Goal: Task Accomplishment & Management: Complete application form

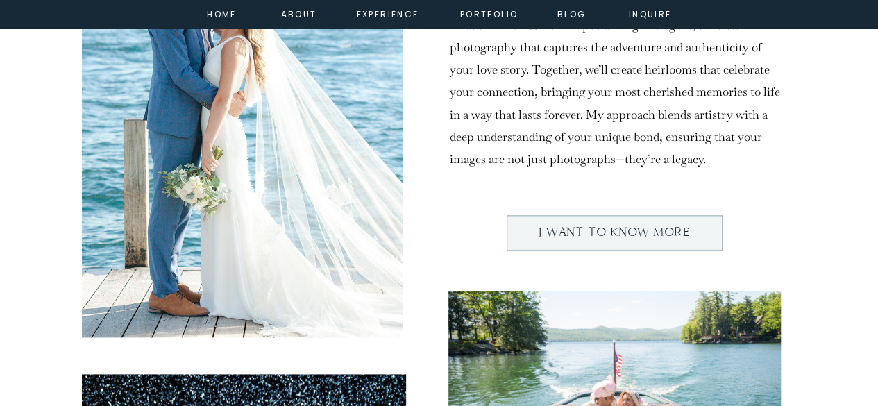
scroll to position [755, 0]
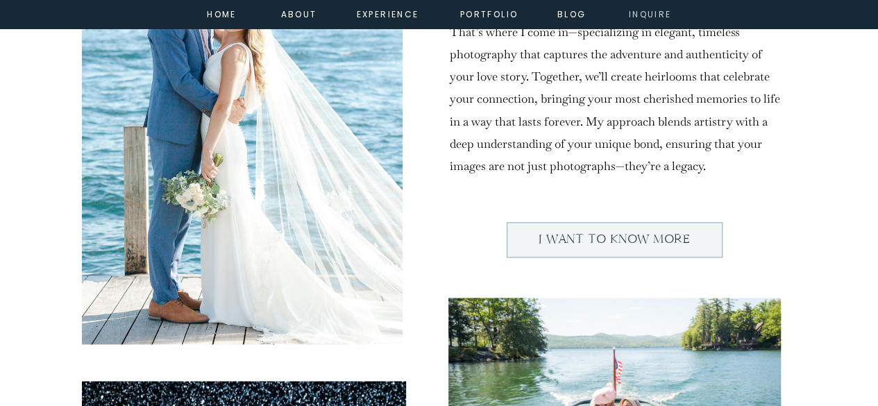
click at [647, 19] on nav "inquire" at bounding box center [651, 13] width 50 height 12
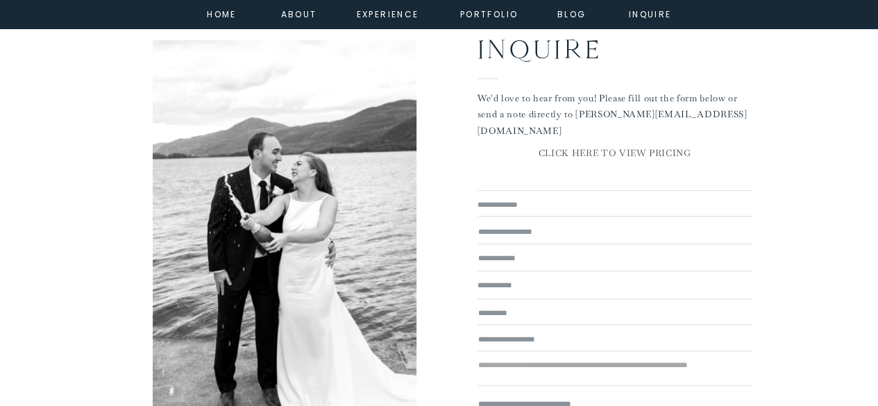
scroll to position [132, 0]
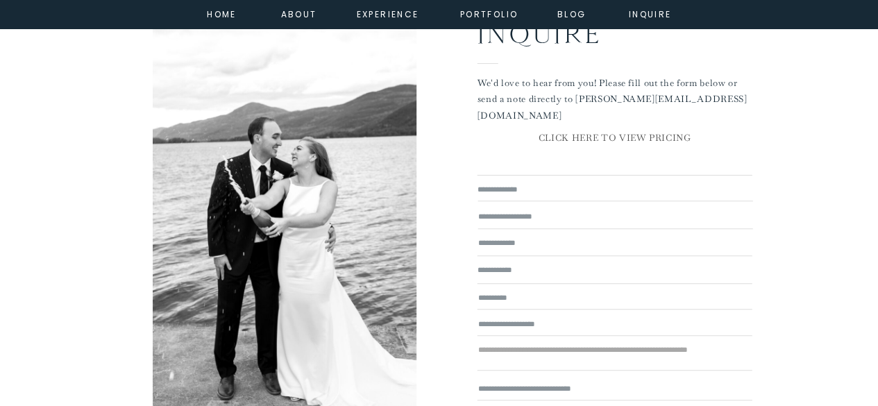
click at [560, 183] on textarea at bounding box center [615, 190] width 275 height 15
type textarea "**********"
click at [536, 245] on textarea at bounding box center [615, 243] width 275 height 14
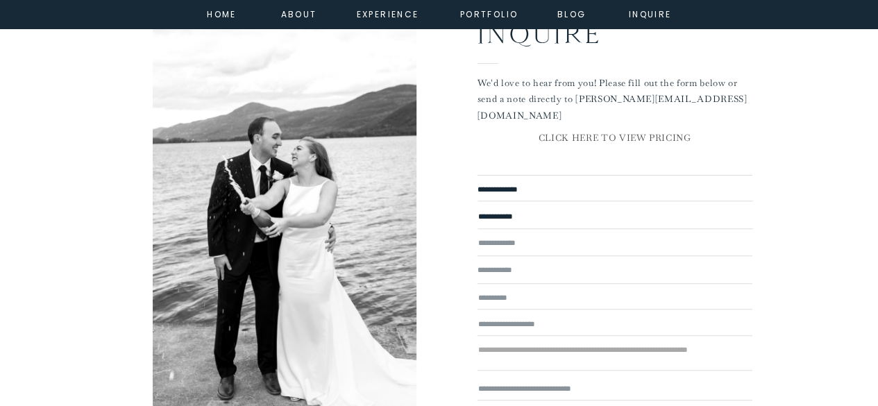
click at [524, 243] on textarea at bounding box center [615, 243] width 275 height 14
paste textarea "**********"
type textarea "**********"
click at [521, 272] on textarea at bounding box center [615, 270] width 275 height 14
type textarea "**********"
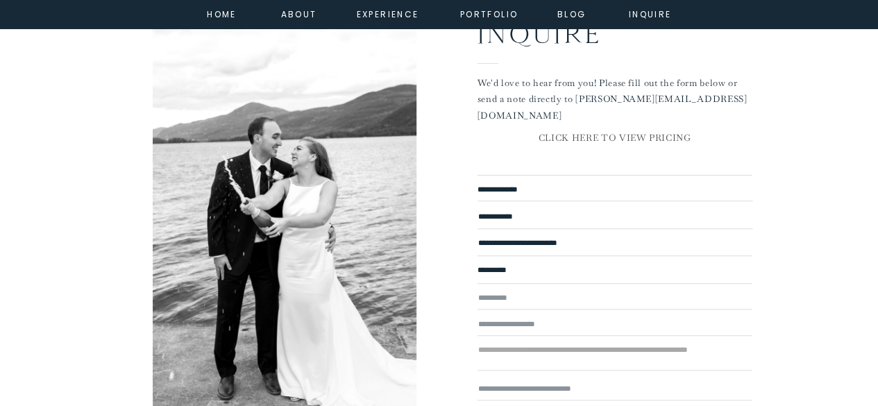
click at [534, 296] on textarea at bounding box center [615, 297] width 275 height 13
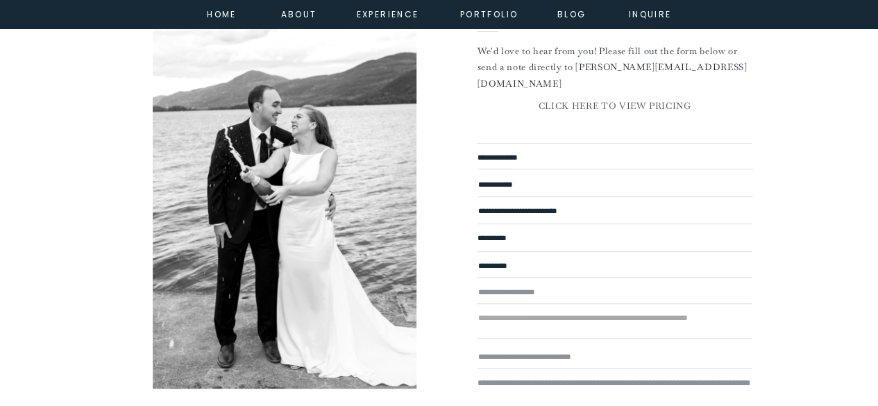
scroll to position [169, 0]
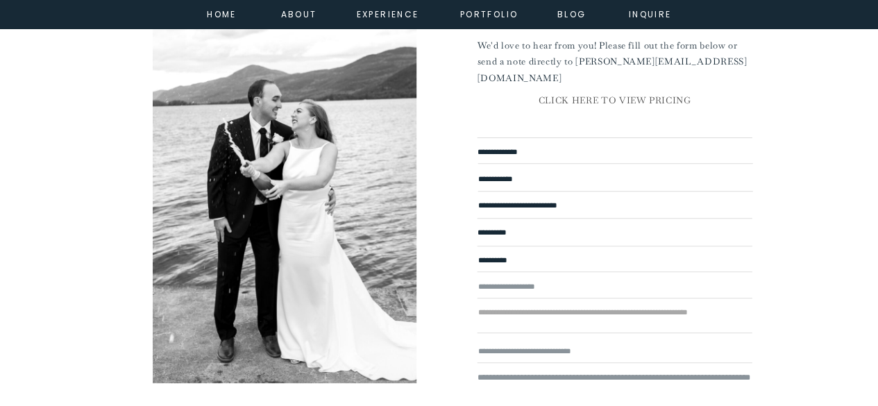
type textarea "**********"
click at [555, 288] on textarea at bounding box center [615, 287] width 275 height 15
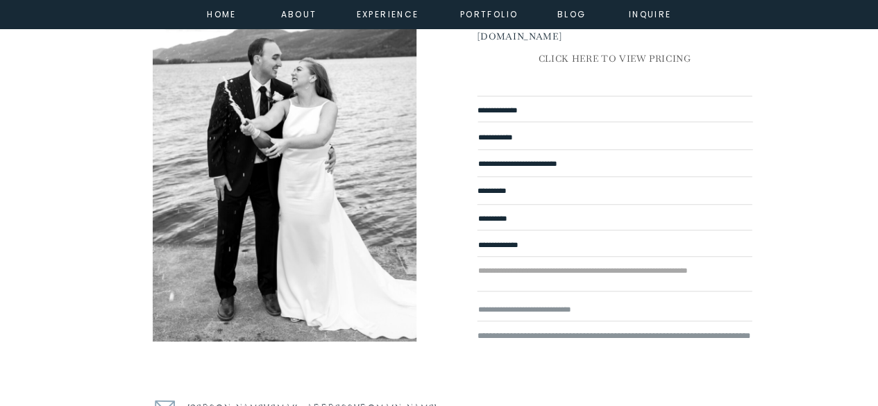
scroll to position [212, 0]
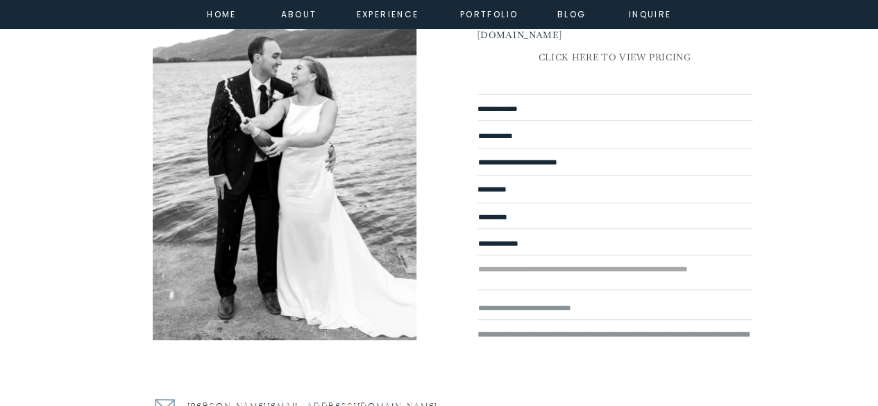
type textarea "**********"
click at [583, 276] on textarea at bounding box center [615, 275] width 275 height 27
type textarea "******"
click at [571, 306] on textarea at bounding box center [615, 308] width 275 height 15
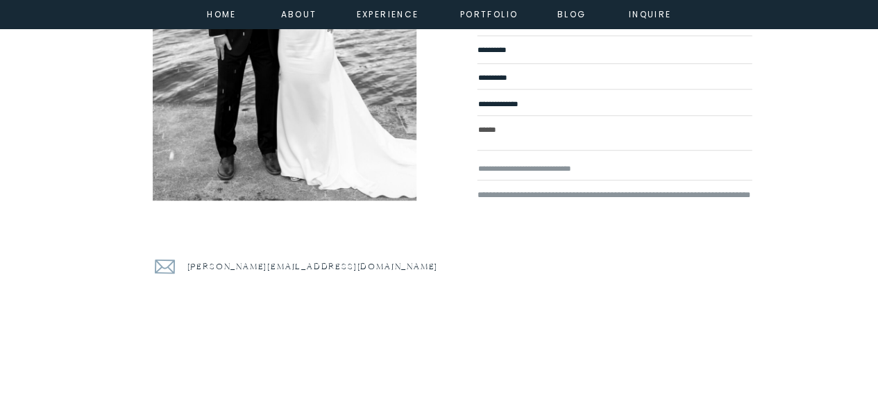
scroll to position [355, 0]
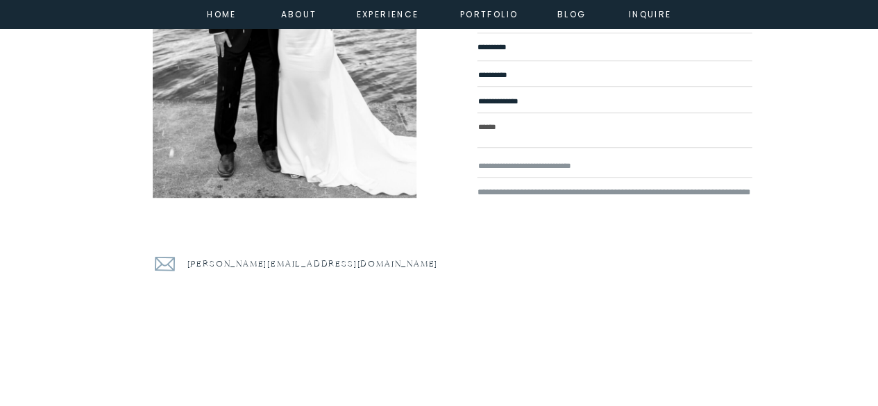
click at [596, 212] on textarea at bounding box center [615, 301] width 275 height 231
paste textarea "**********"
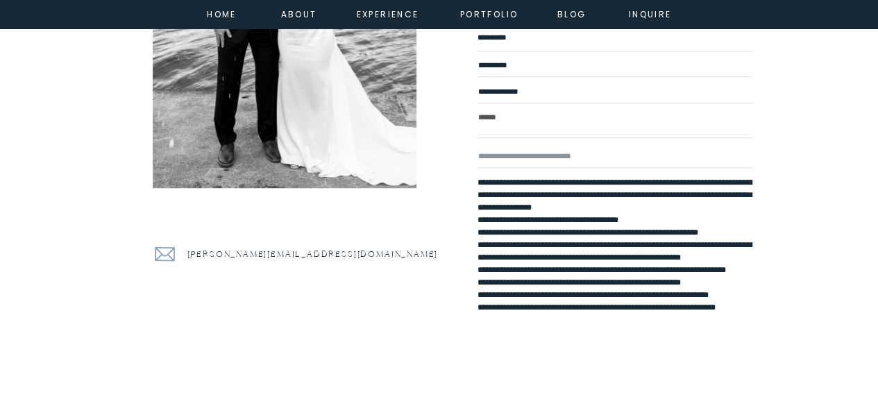
scroll to position [31, 0]
type textarea "**********"
click at [539, 153] on textarea at bounding box center [615, 156] width 275 height 15
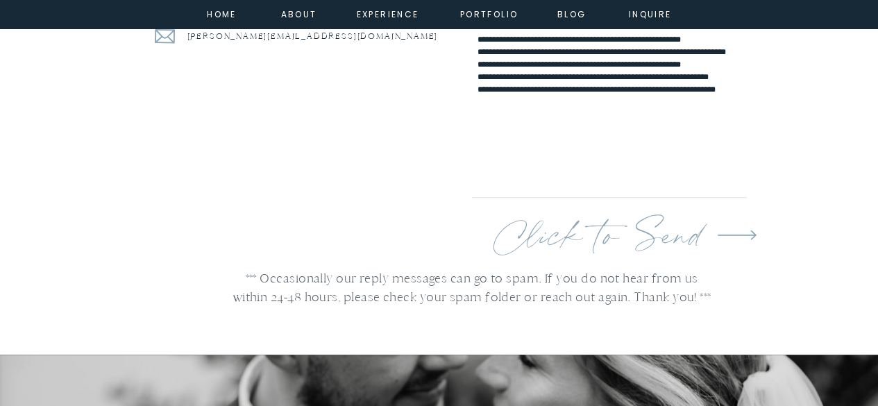
scroll to position [584, 0]
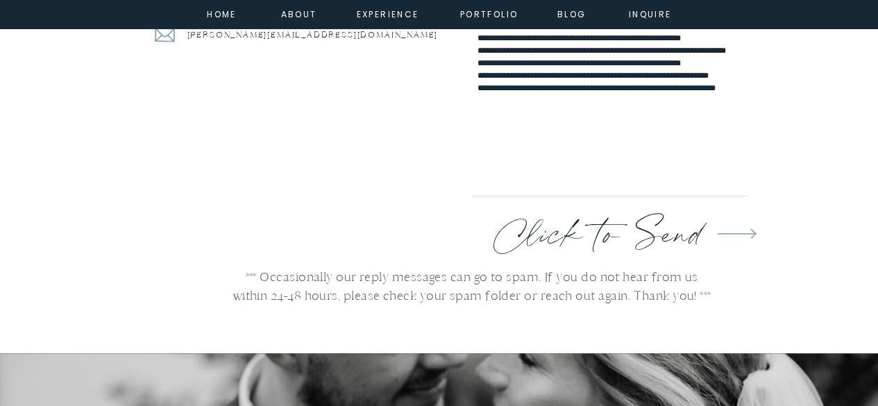
type textarea "**********"
click at [623, 244] on p "Click to Send" at bounding box center [610, 229] width 232 height 42
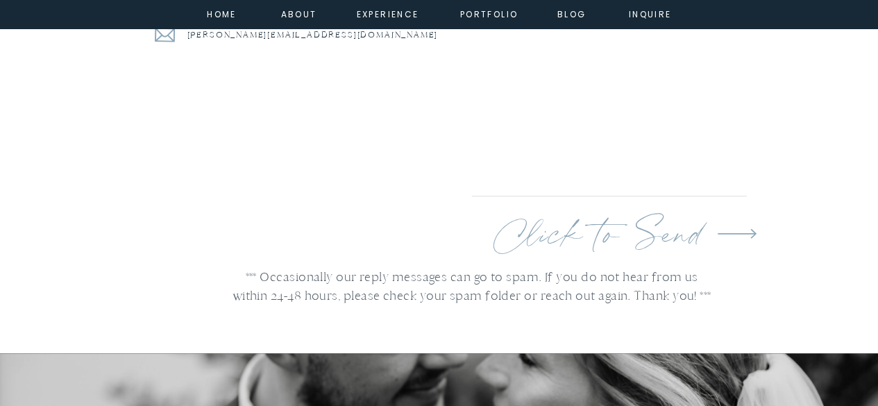
scroll to position [0, 0]
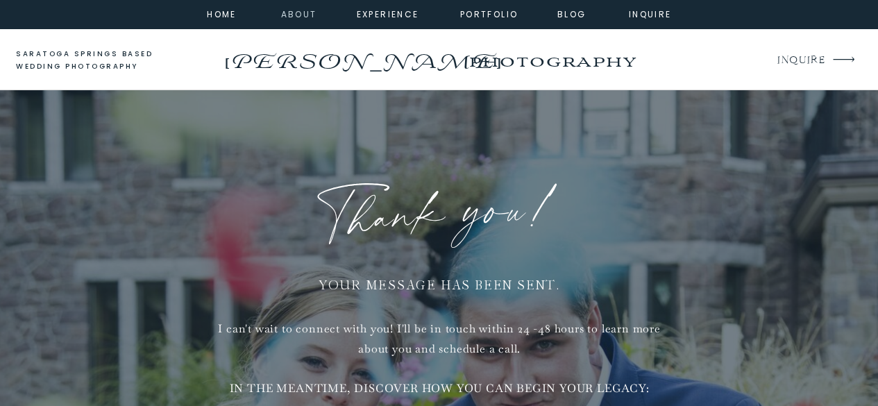
click at [301, 17] on nav "about" at bounding box center [296, 13] width 31 height 12
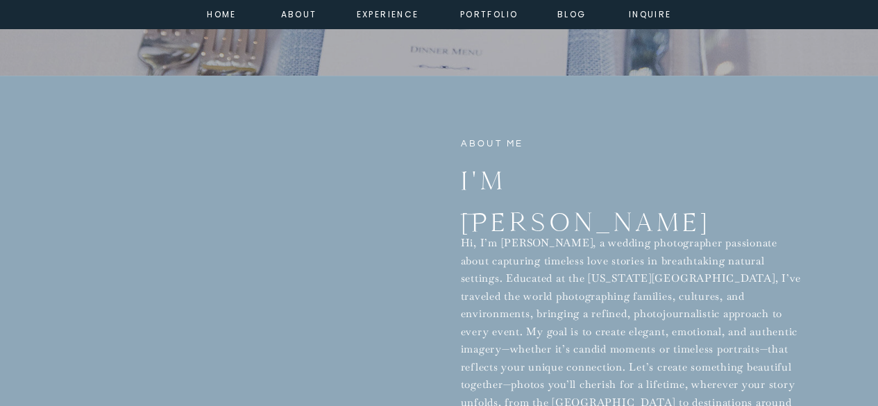
scroll to position [465, 0]
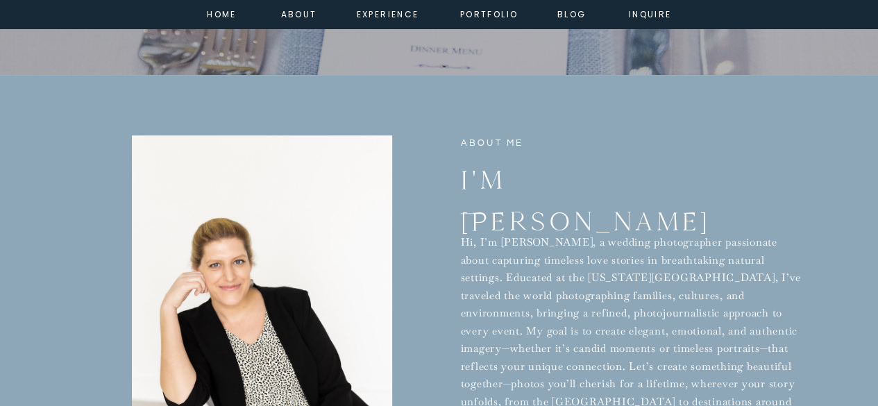
copy p "Caitlin"
click at [499, 18] on nav "portfolio" at bounding box center [490, 13] width 60 height 12
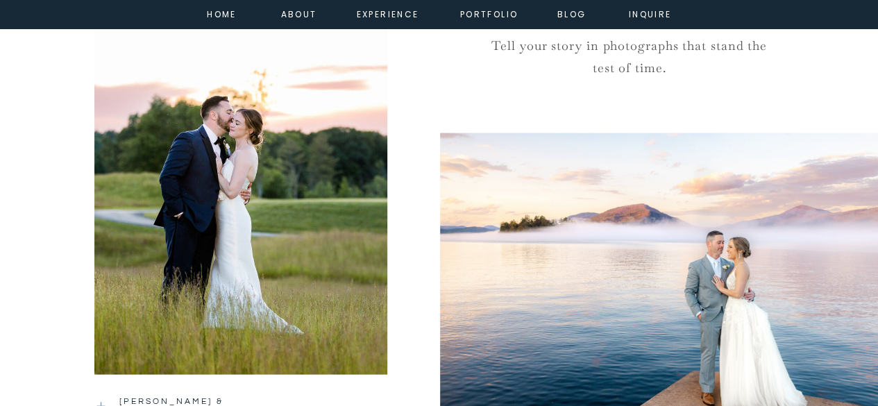
scroll to position [1399, 0]
drag, startPoint x: 259, startPoint y: 242, endPoint x: 415, endPoint y: 203, distance: 160.2
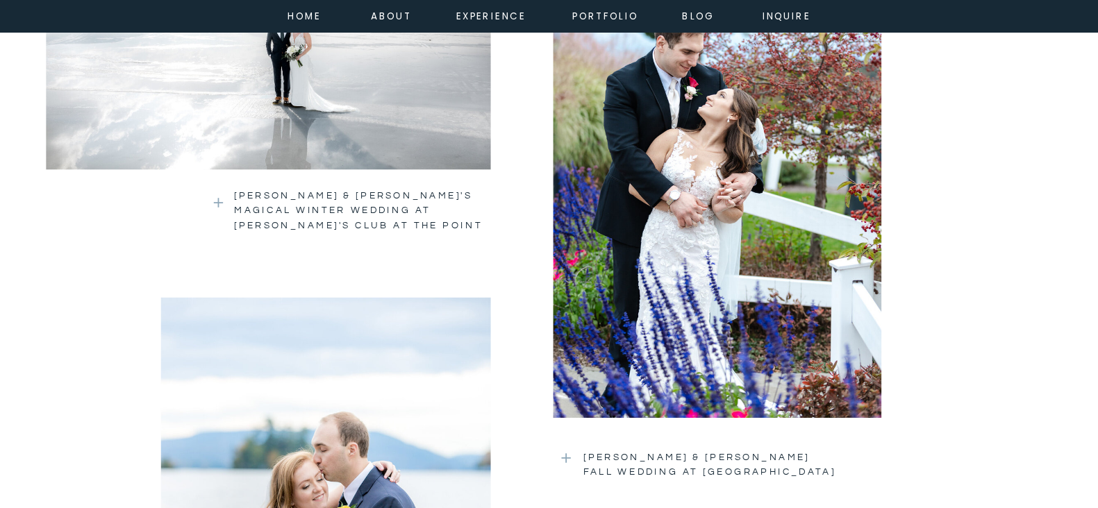
scroll to position [1954, 0]
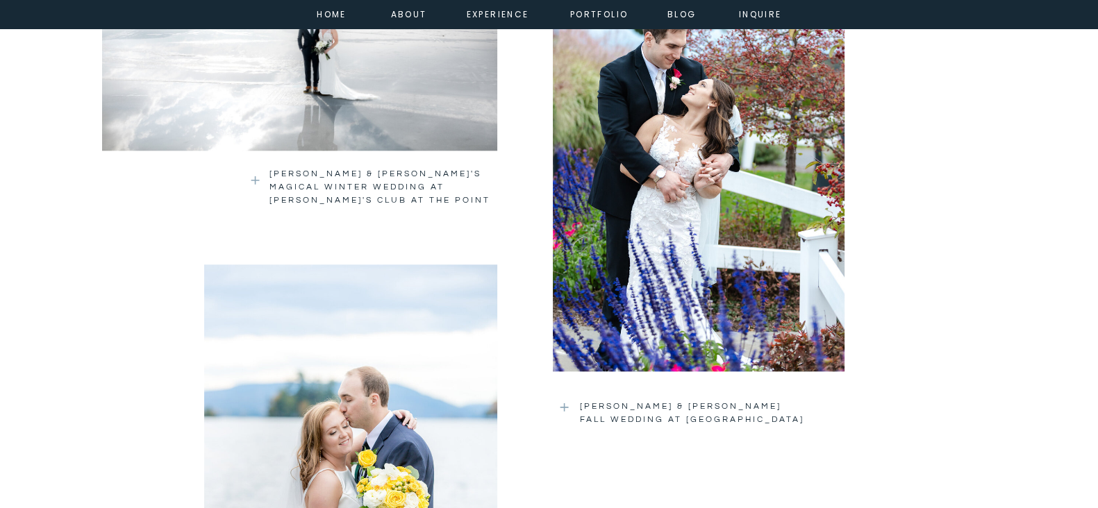
drag, startPoint x: 871, startPoint y: 1, endPoint x: 532, endPoint y: 366, distance: 498.2
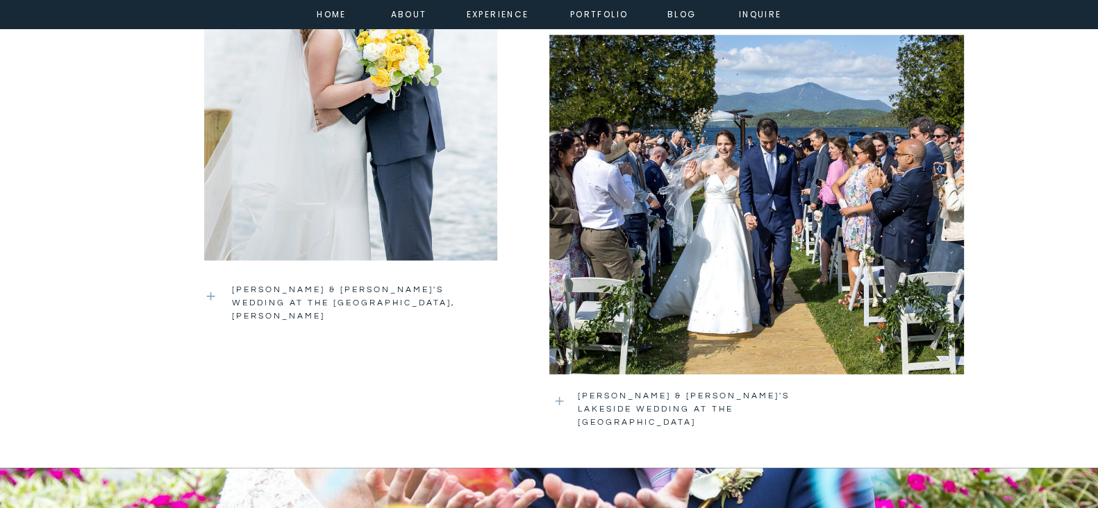
scroll to position [2349, 0]
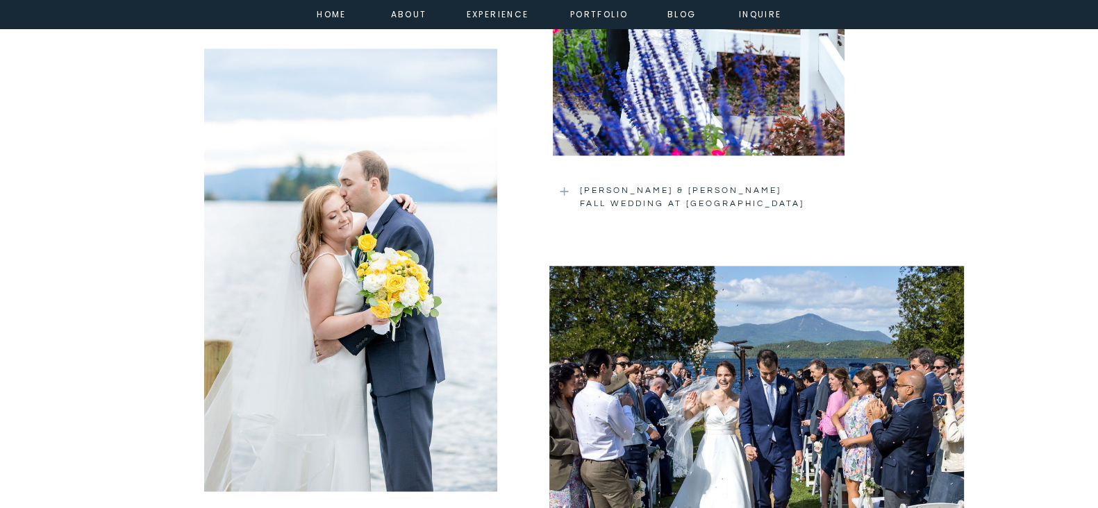
scroll to position [2173, 0]
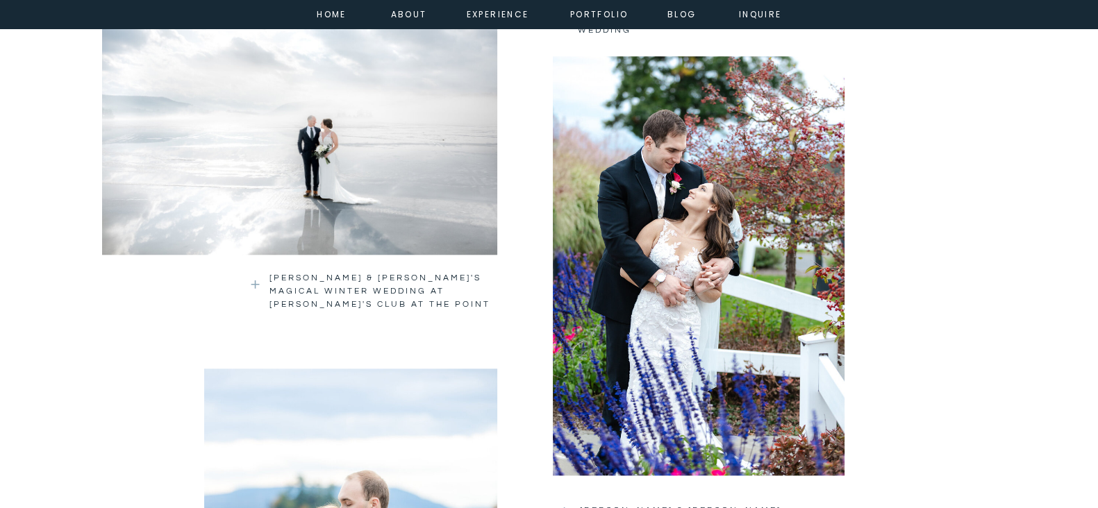
scroll to position [1856, 0]
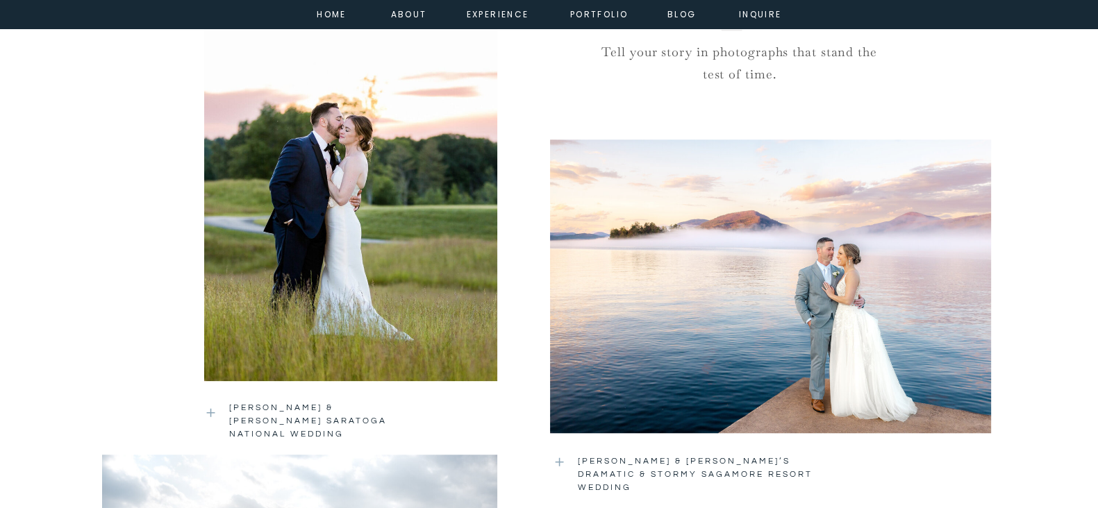
scroll to position [1394, 0]
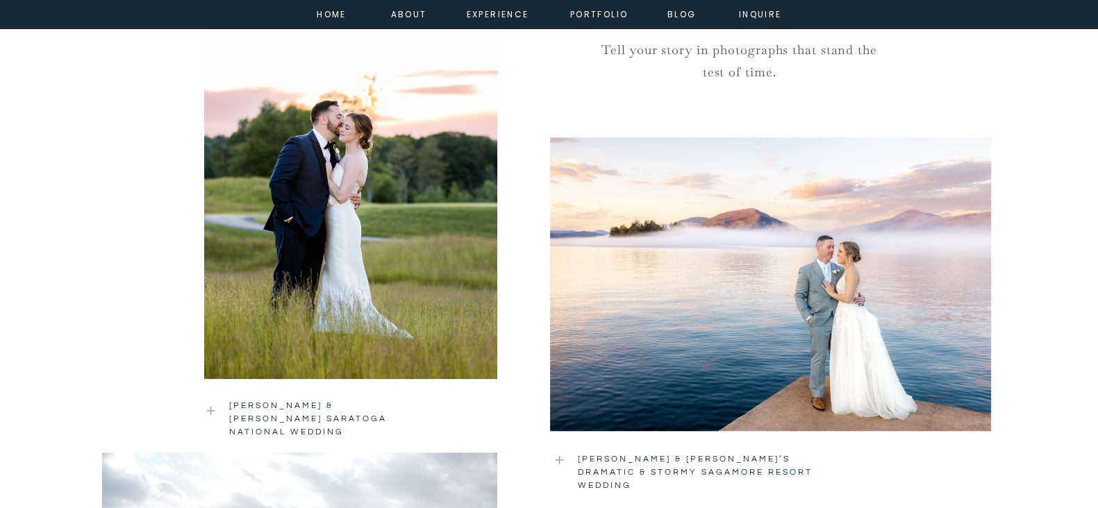
click at [351, 272] on div at bounding box center [350, 184] width 293 height 391
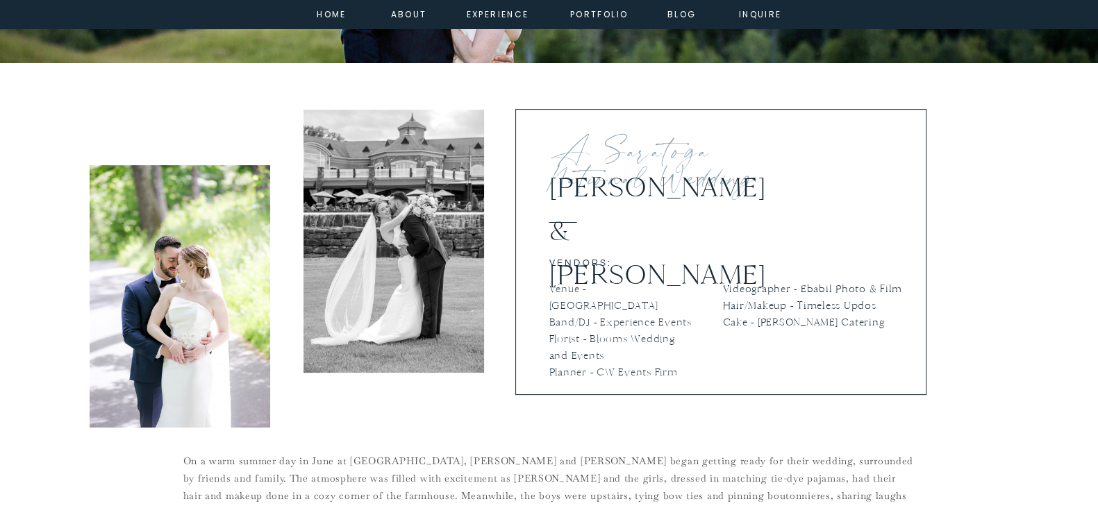
scroll to position [511, 0]
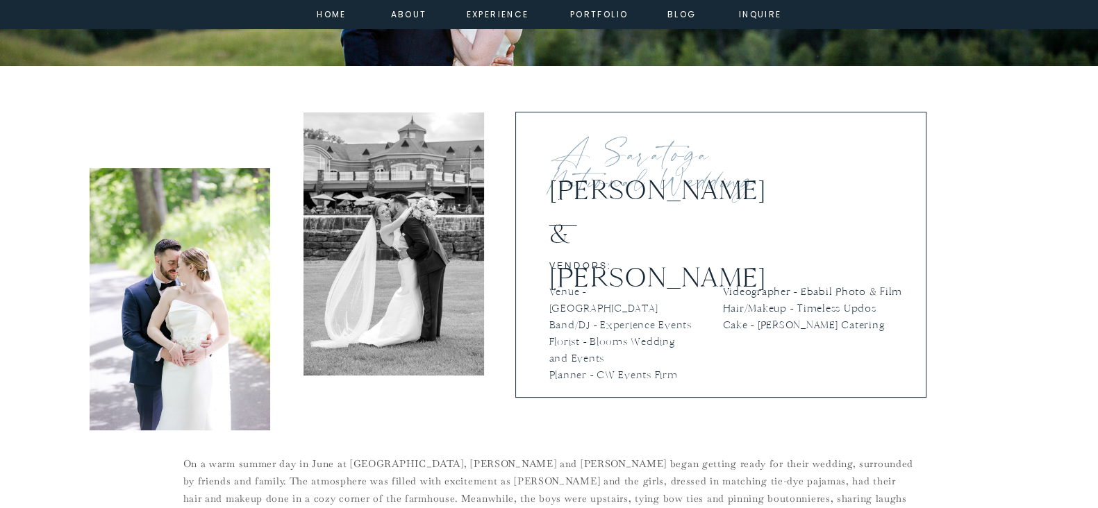
click at [900, 331] on p "Videographer - Ebabil Photo & Film Hair/Makeup - Timeless Updos Cake - [PERSON_…" at bounding box center [816, 323] width 186 height 81
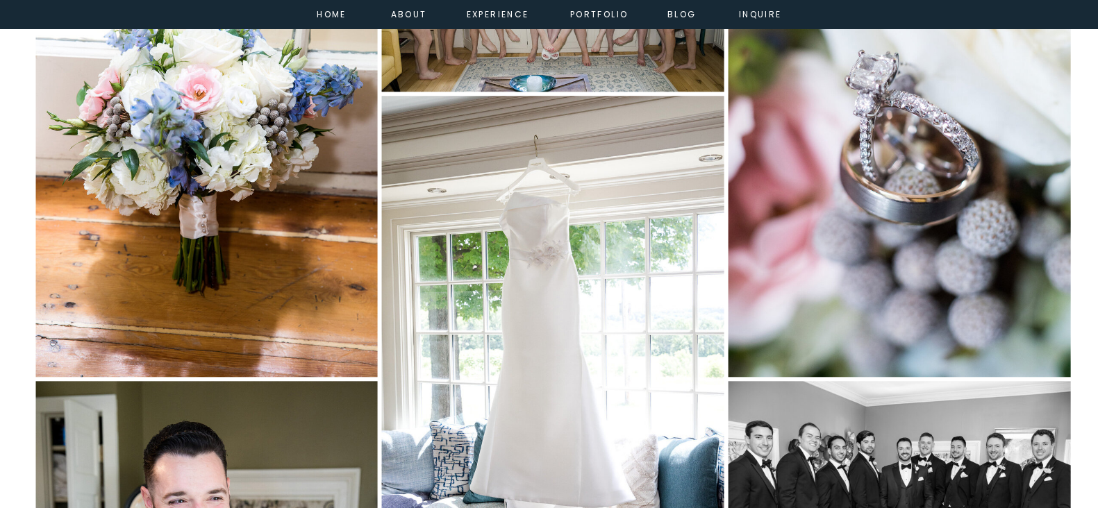
scroll to position [1664, 0]
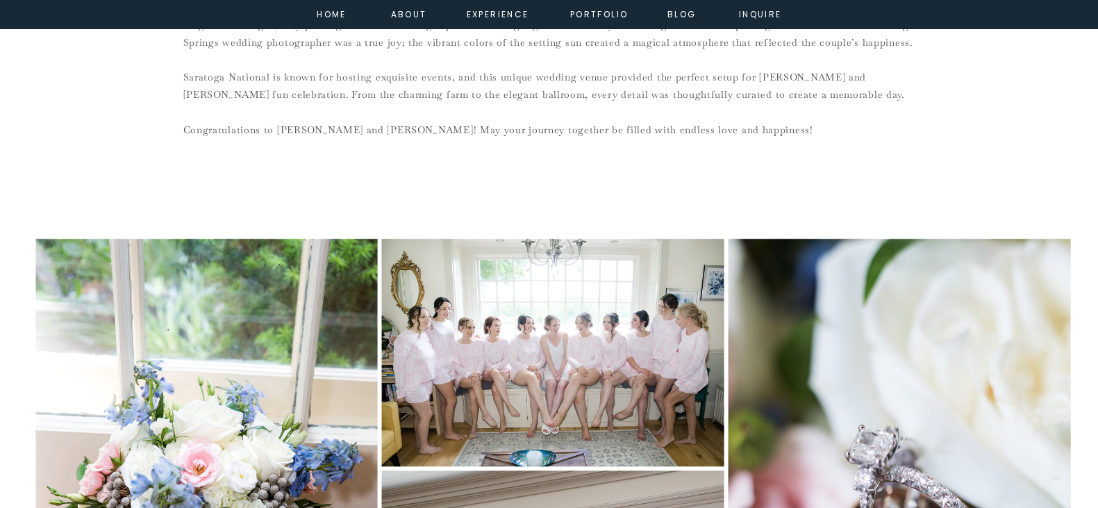
scroll to position [1360, 0]
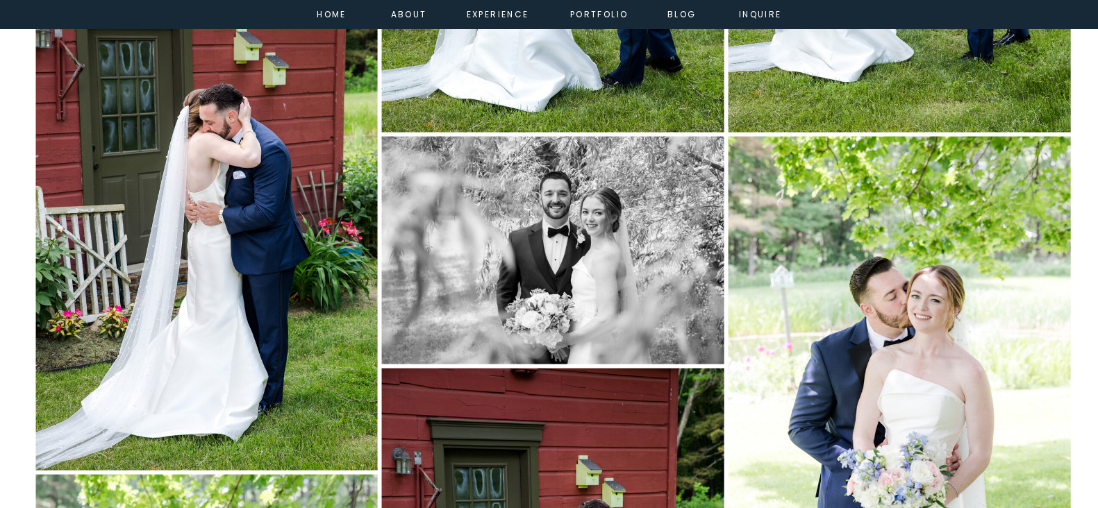
scroll to position [3635, 0]
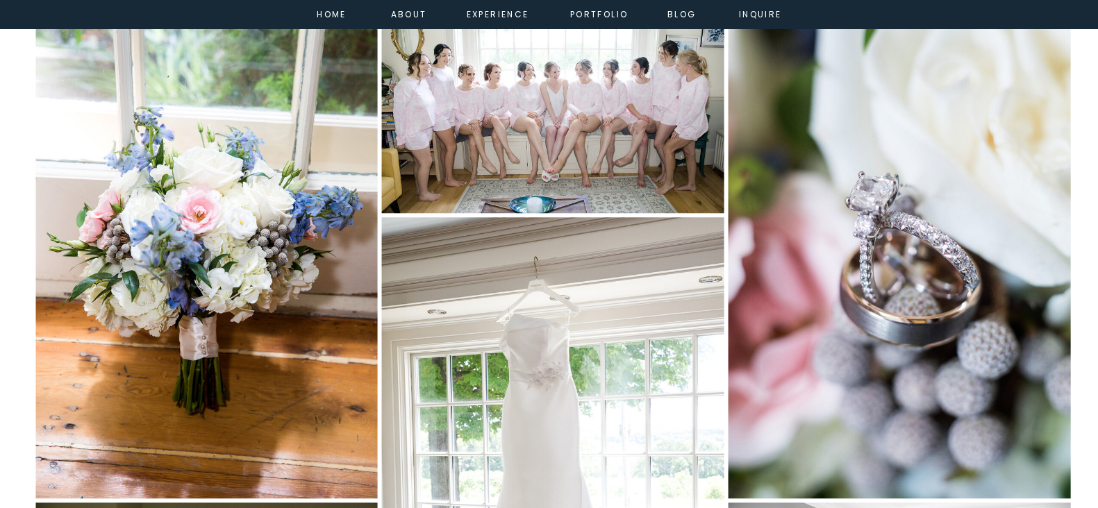
scroll to position [1889, 0]
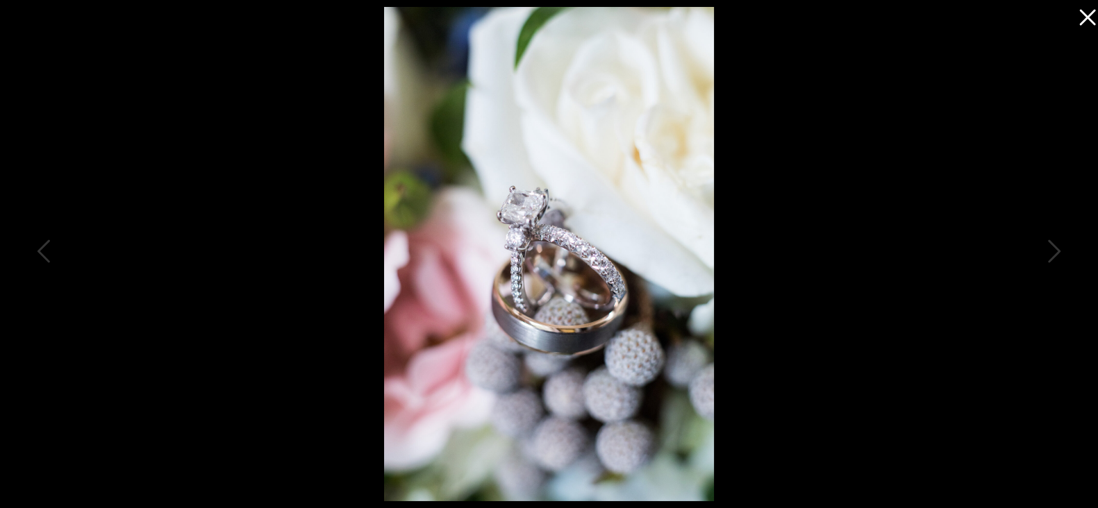
click at [1082, 18] on icon at bounding box center [1084, 14] width 28 height 28
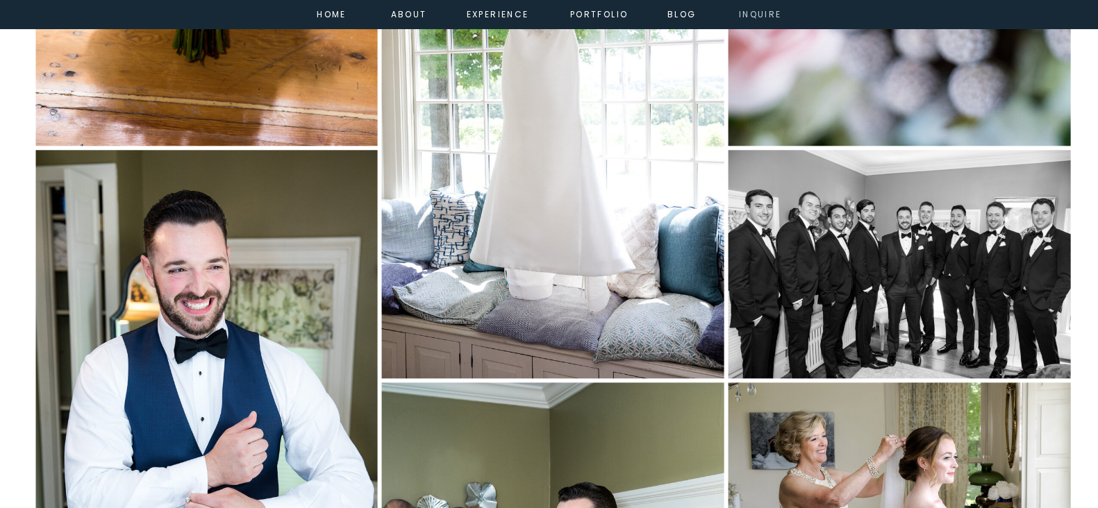
click at [768, 15] on nav "inquire" at bounding box center [760, 13] width 50 height 12
